Goal: Task Accomplishment & Management: Use online tool/utility

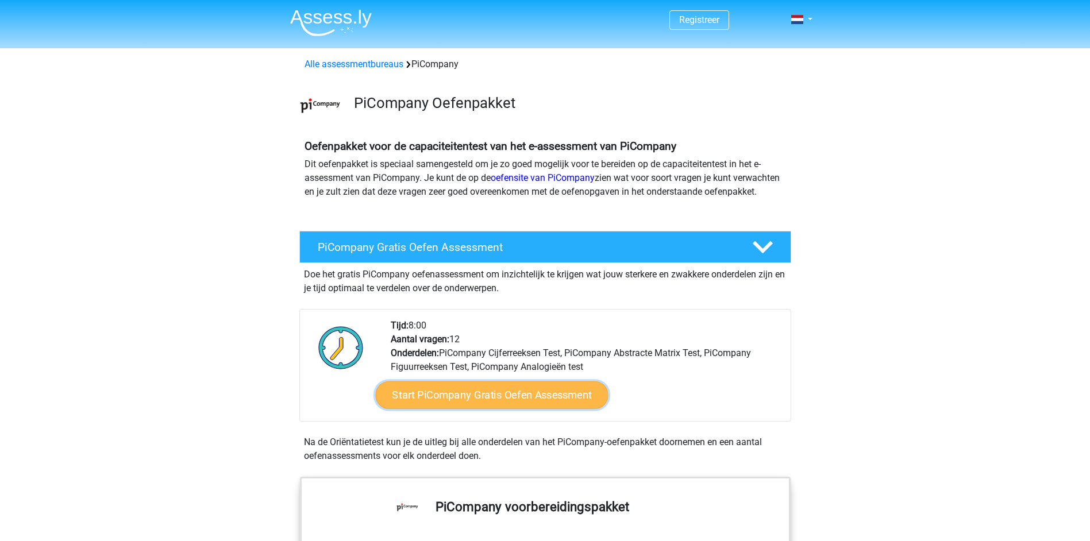
click at [488, 409] on link "Start PiCompany Gratis Oefen Assessment" at bounding box center [491, 396] width 233 height 28
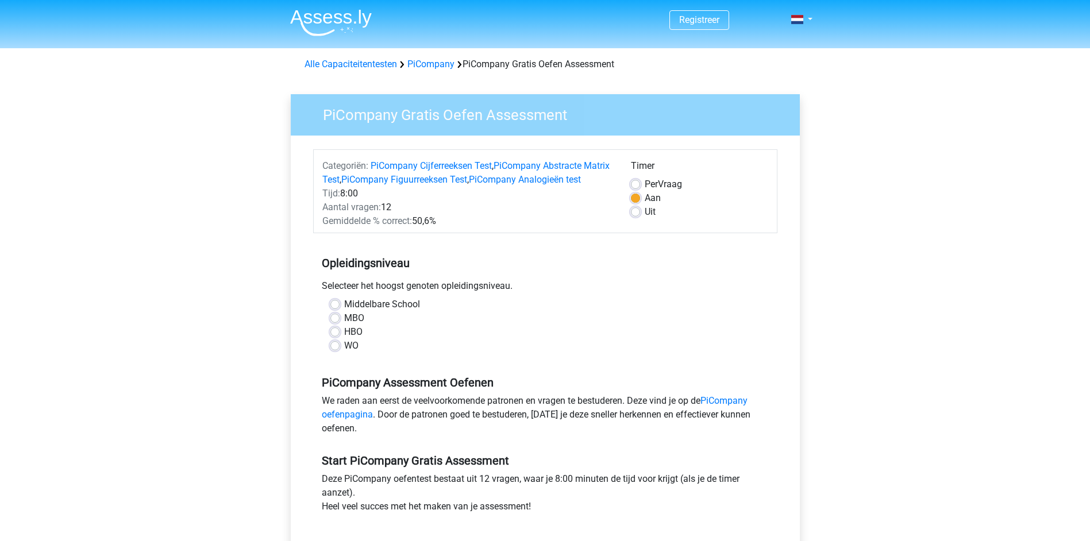
click at [344, 339] on label "HBO" at bounding box center [353, 332] width 18 height 14
click at [332, 337] on input "HBO" at bounding box center [334, 330] width 9 height 11
radio input "true"
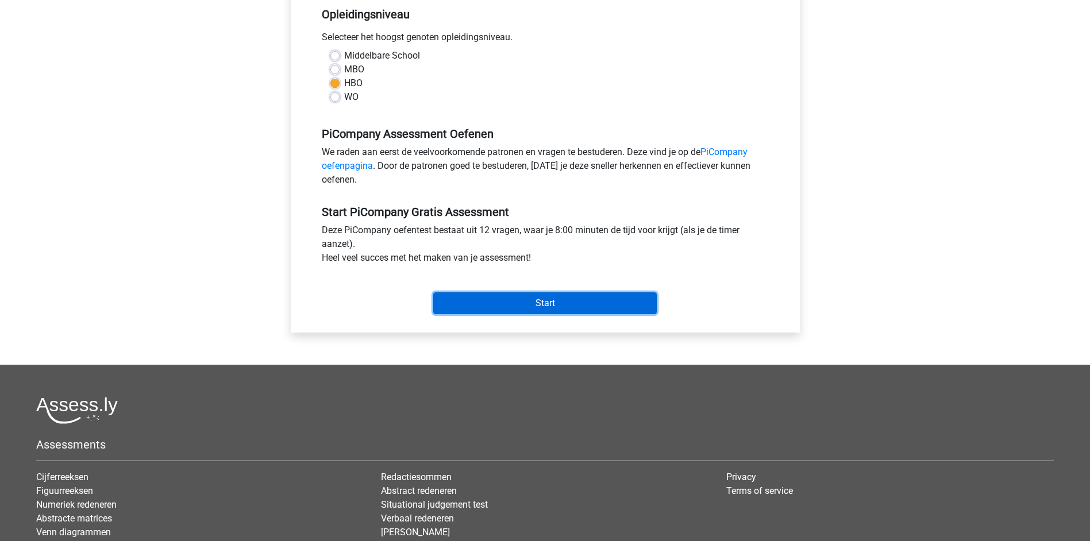
click at [531, 314] on input "Start" at bounding box center [545, 303] width 224 height 22
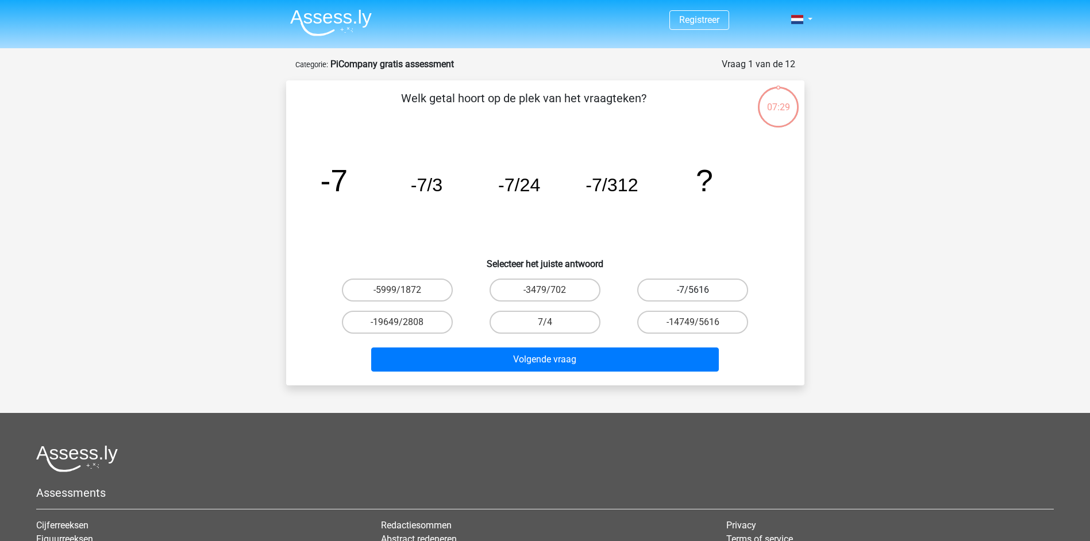
click at [674, 290] on label "-7/5616" at bounding box center [692, 290] width 111 height 23
click at [693, 290] on input "-7/5616" at bounding box center [696, 293] width 7 height 7
radio input "true"
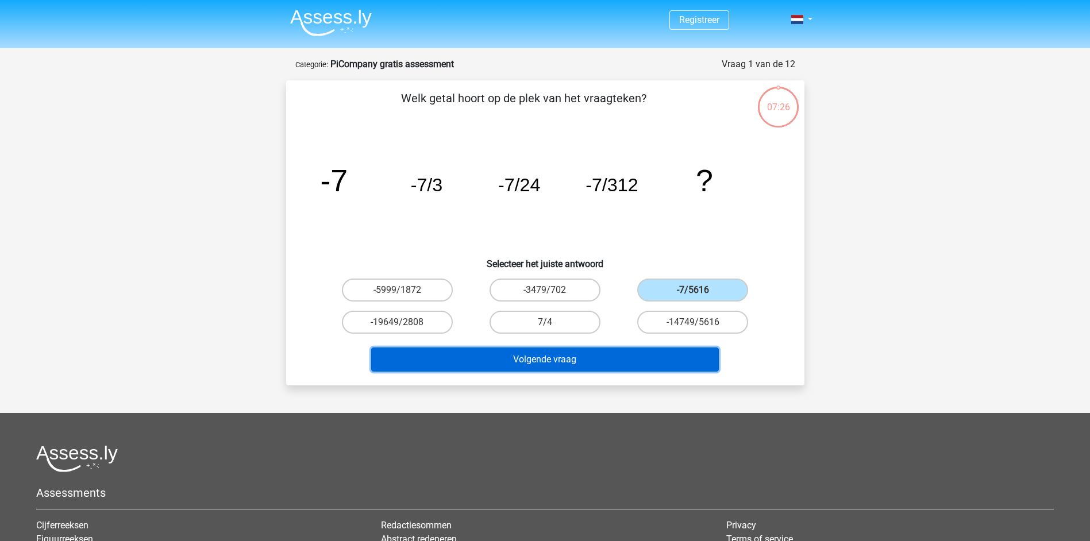
click at [529, 362] on button "Volgende vraag" at bounding box center [545, 360] width 348 height 24
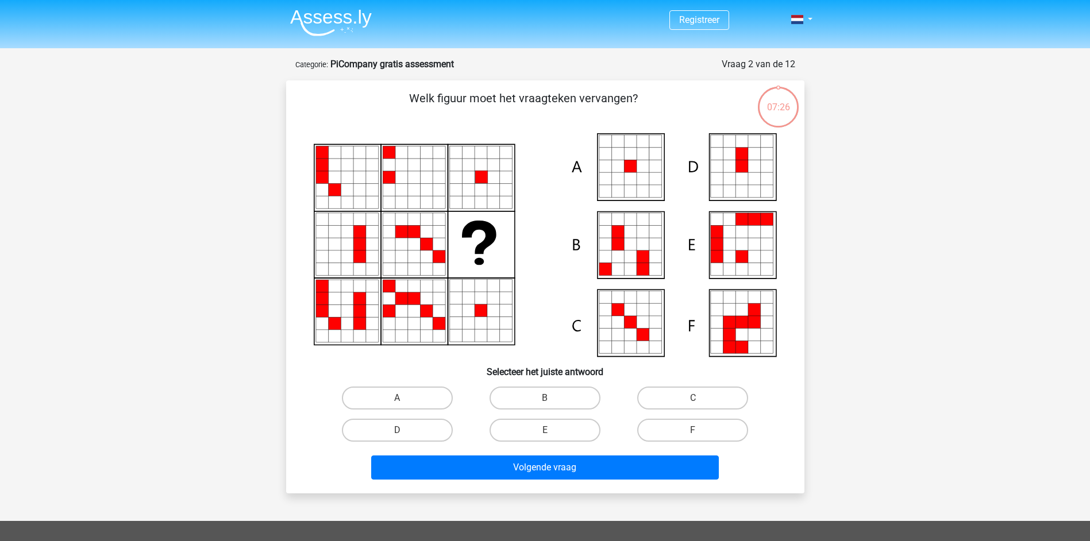
scroll to position [57, 0]
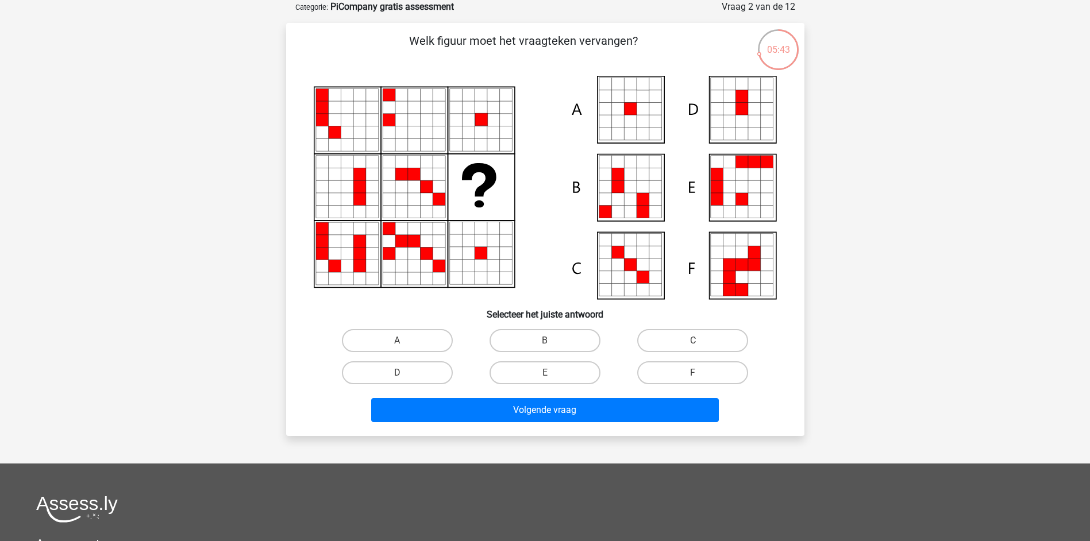
click at [638, 113] on icon at bounding box center [643, 109] width 13 height 13
click at [419, 338] on label "A" at bounding box center [397, 340] width 111 height 23
click at [405, 341] on input "A" at bounding box center [400, 344] width 7 height 7
radio input "true"
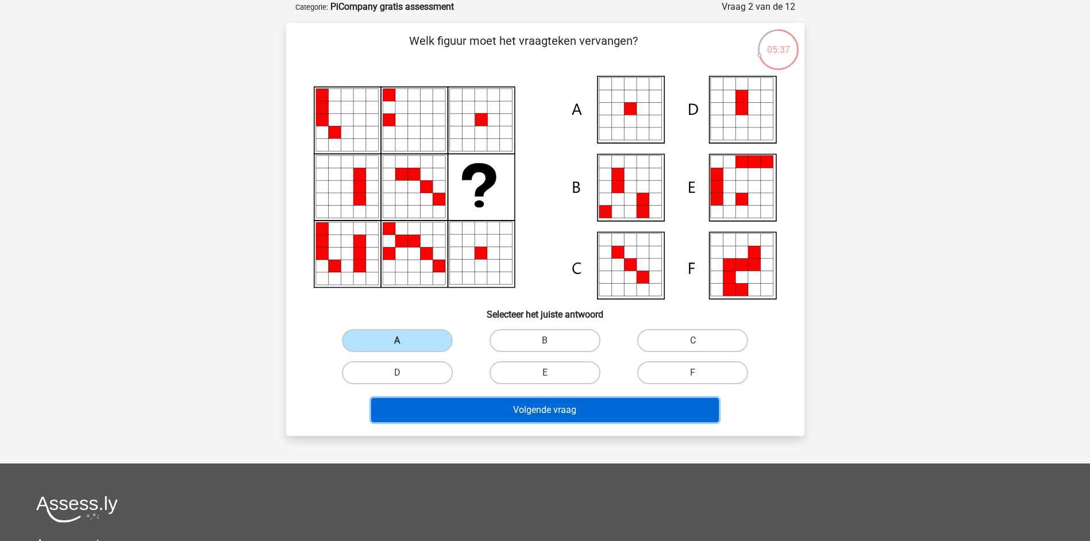
click at [532, 410] on button "Volgende vraag" at bounding box center [545, 410] width 348 height 24
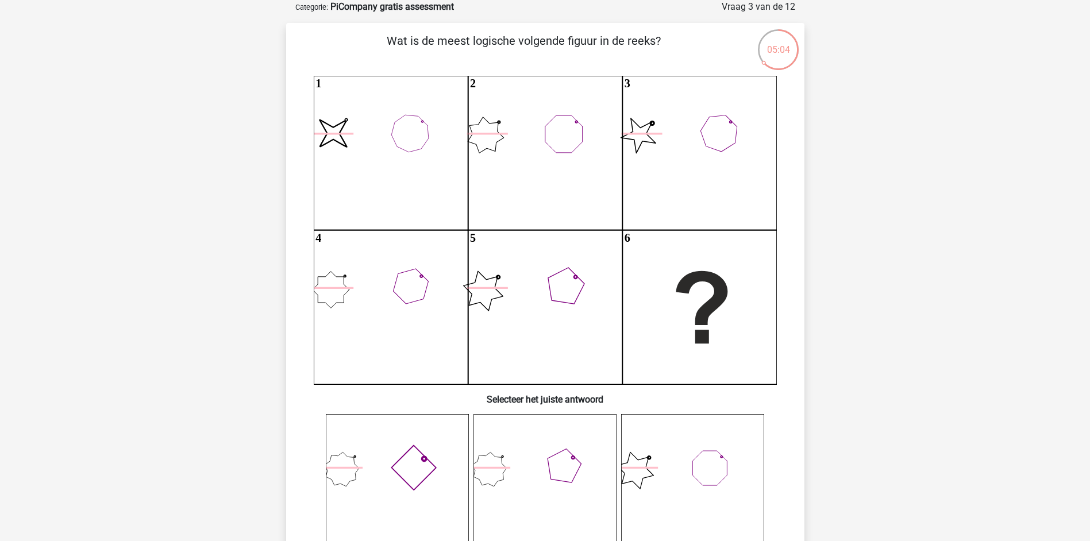
click at [541, 467] on icon at bounding box center [544, 485] width 143 height 143
click at [551, 476] on icon at bounding box center [544, 485] width 143 height 143
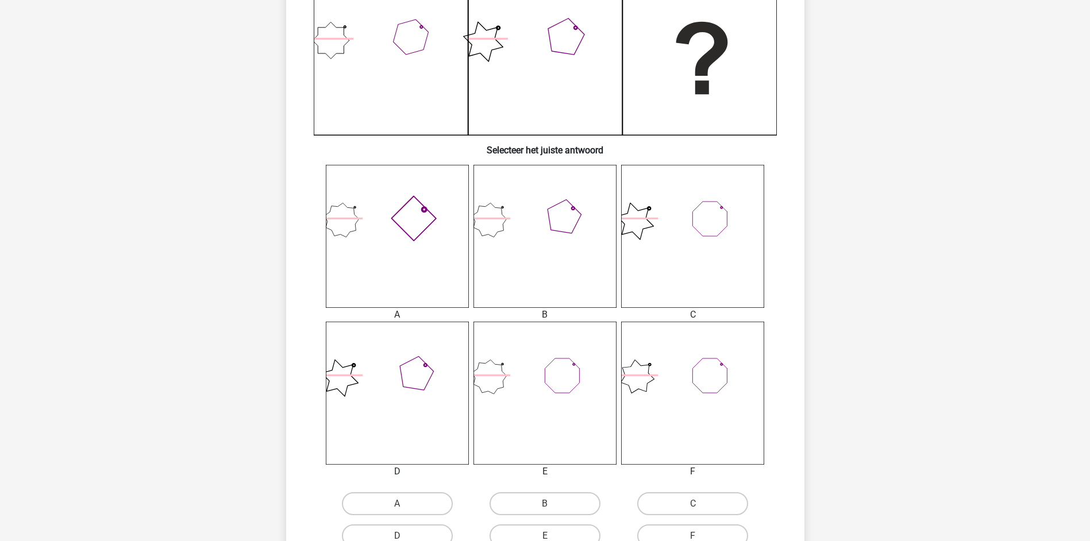
scroll to position [556, 0]
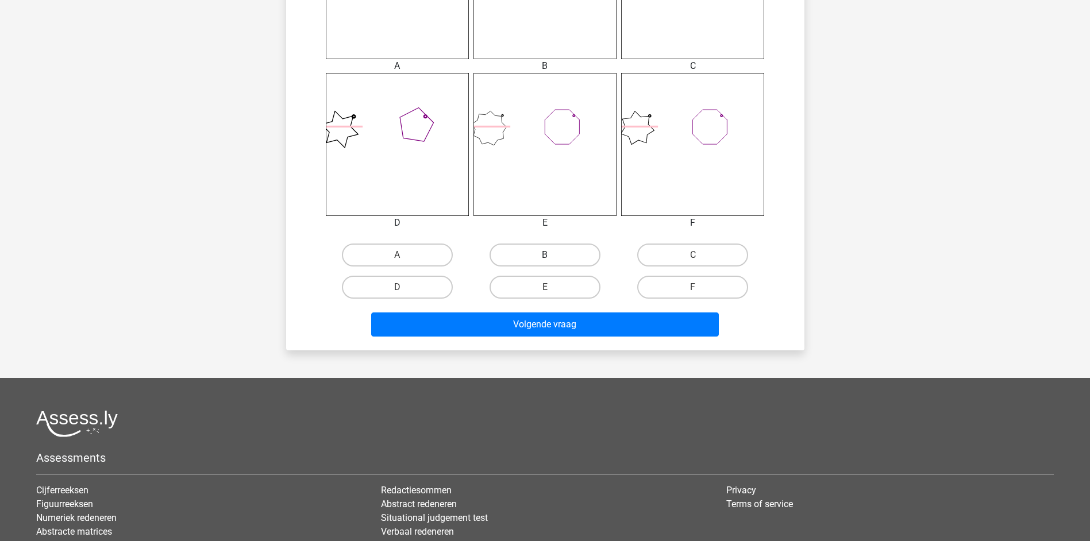
click at [538, 252] on label "B" at bounding box center [545, 255] width 111 height 23
click at [545, 255] on input "B" at bounding box center [548, 258] width 7 height 7
radio input "true"
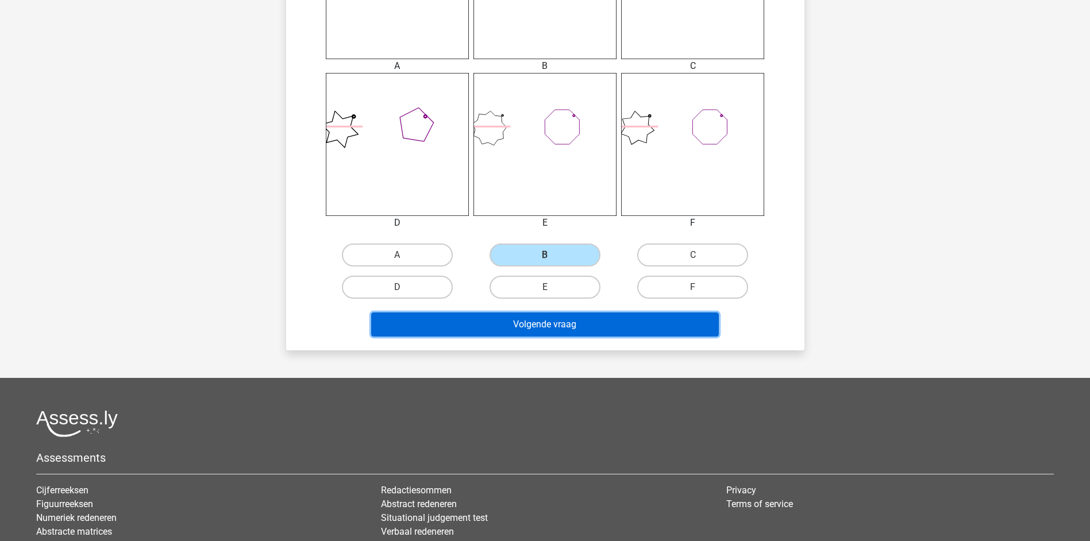
click at [549, 324] on button "Volgende vraag" at bounding box center [545, 325] width 348 height 24
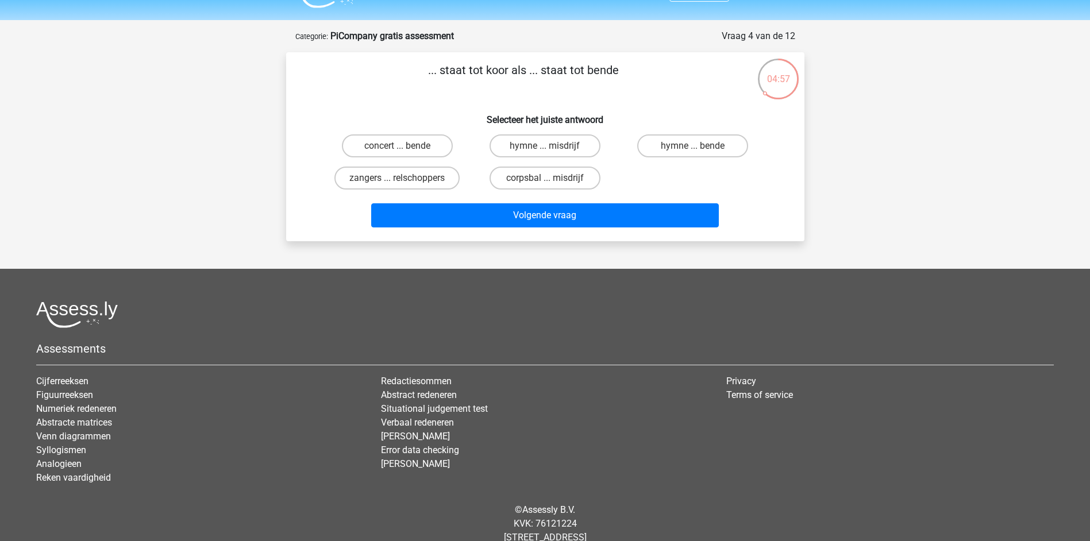
scroll to position [0, 0]
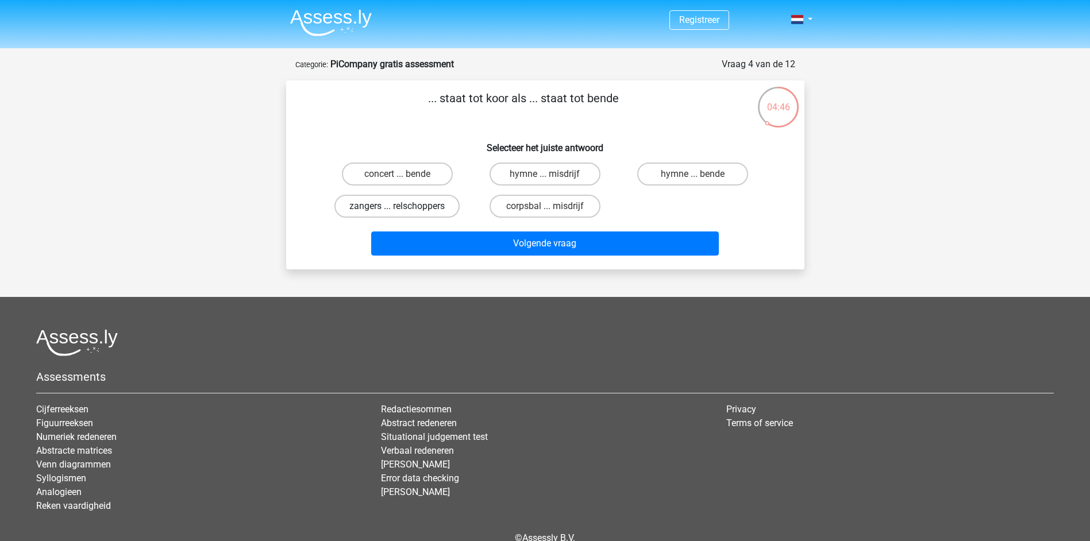
click at [424, 205] on label "zangers ... relschoppers" at bounding box center [396, 206] width 125 height 23
click at [405, 206] on input "zangers ... relschoppers" at bounding box center [400, 209] width 7 height 7
radio input "true"
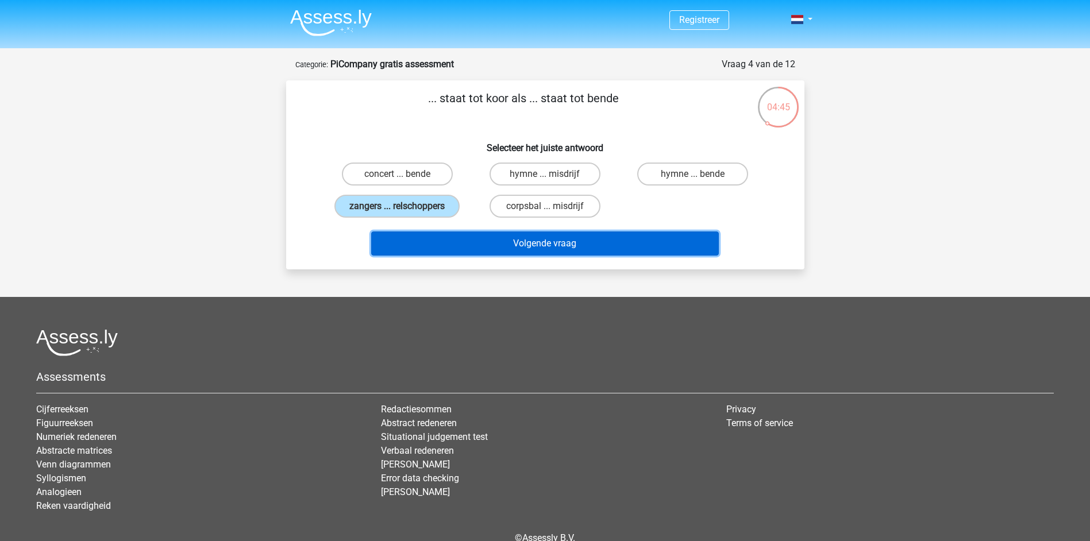
click at [545, 243] on button "Volgende vraag" at bounding box center [545, 244] width 348 height 24
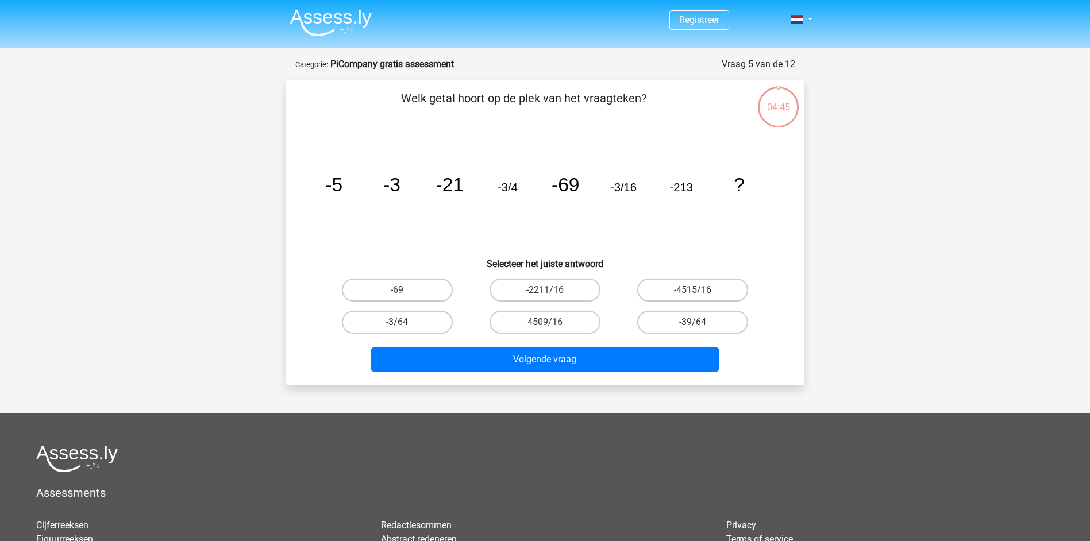
scroll to position [57, 0]
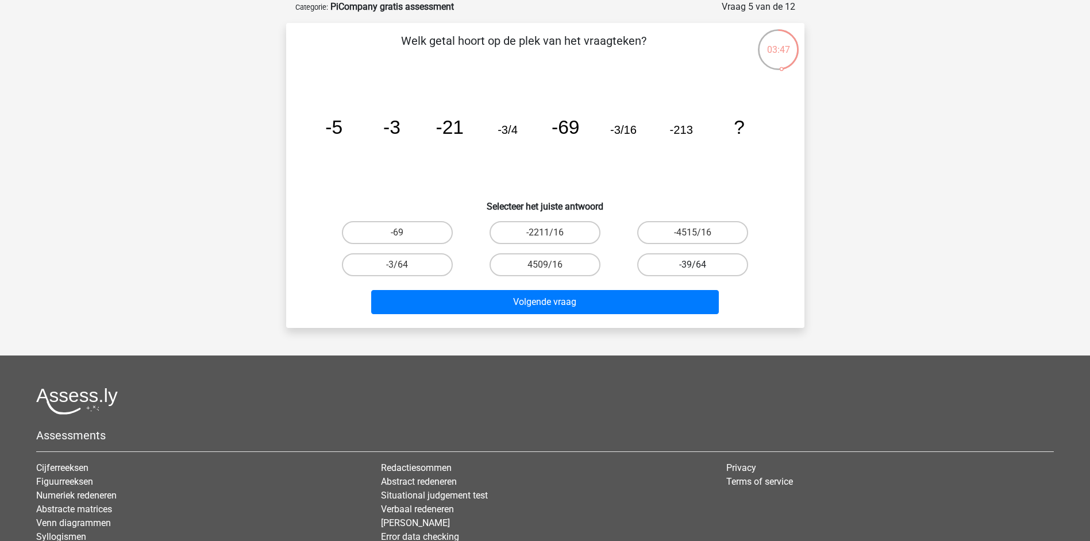
click at [677, 260] on label "-39/64" at bounding box center [692, 264] width 111 height 23
click at [693, 265] on input "-39/64" at bounding box center [696, 268] width 7 height 7
radio input "true"
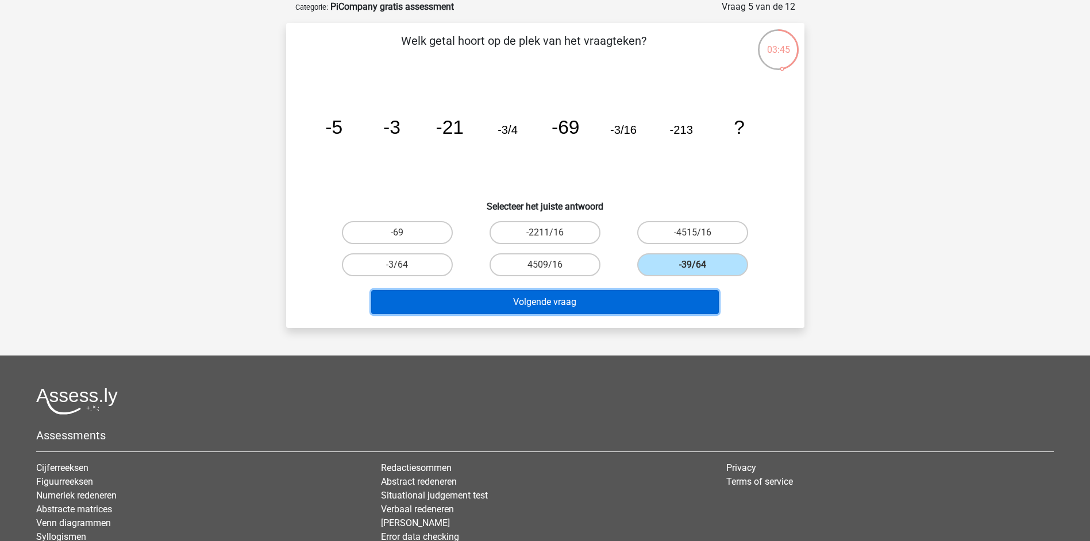
click at [573, 306] on button "Volgende vraag" at bounding box center [545, 302] width 348 height 24
